Goal: Navigation & Orientation: Go to known website

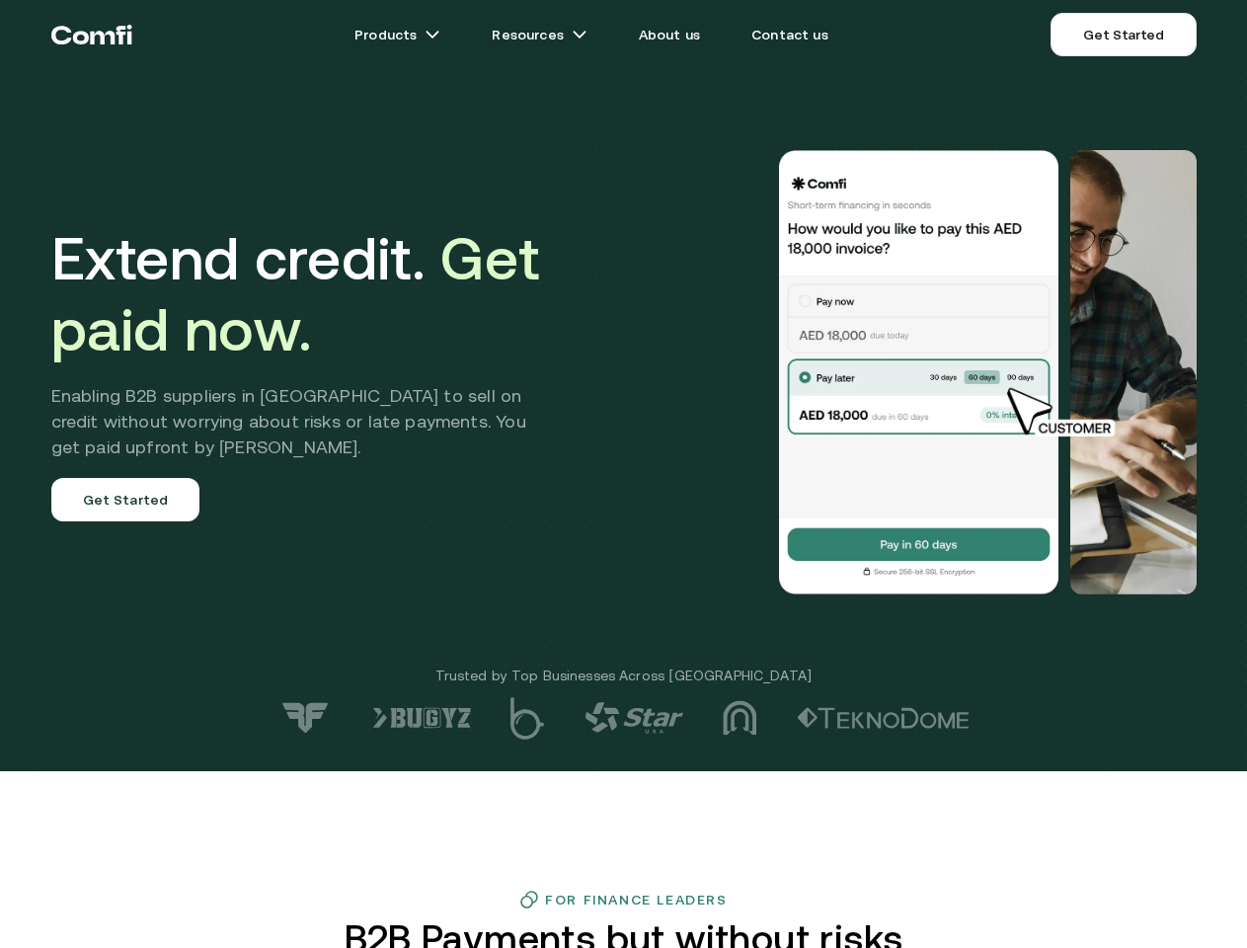
click at [623, 474] on div at bounding box center [888, 372] width 617 height 444
